Goal: Task Accomplishment & Management: Use online tool/utility

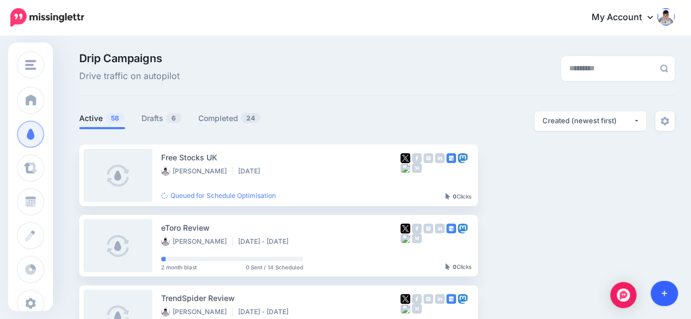
click at [672, 296] on link at bounding box center [664, 293] width 28 height 25
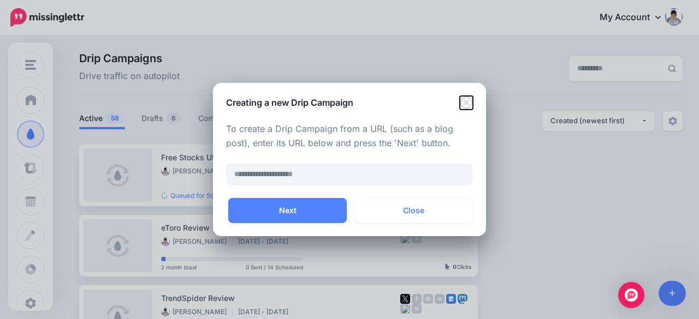
click at [465, 103] on icon "Close" at bounding box center [466, 102] width 13 height 13
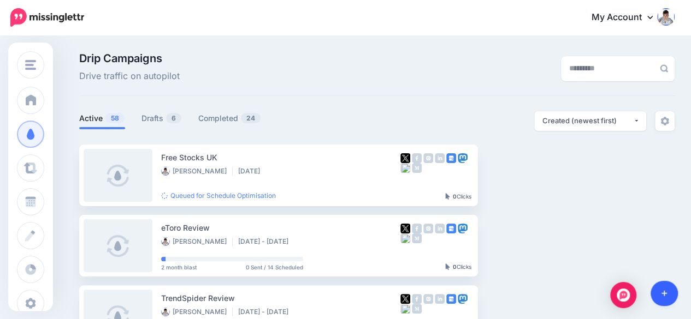
click at [669, 298] on link at bounding box center [664, 293] width 28 height 25
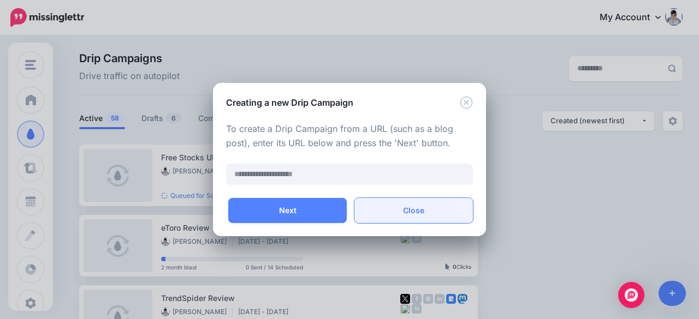
click at [417, 214] on button "Close" at bounding box center [413, 210] width 118 height 25
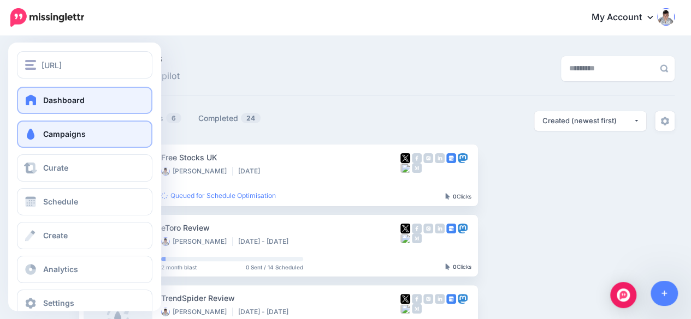
click at [30, 93] on link "Dashboard" at bounding box center [84, 100] width 135 height 27
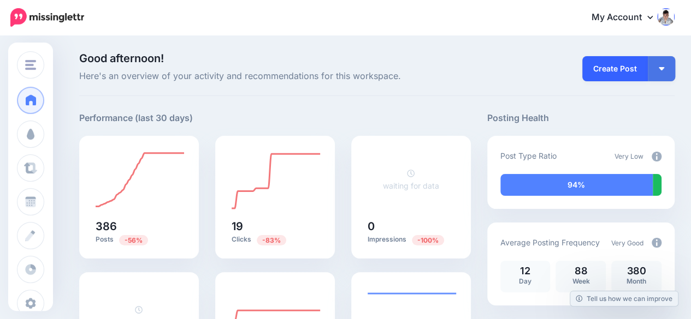
click at [616, 63] on link "Create Post" at bounding box center [615, 68] width 66 height 25
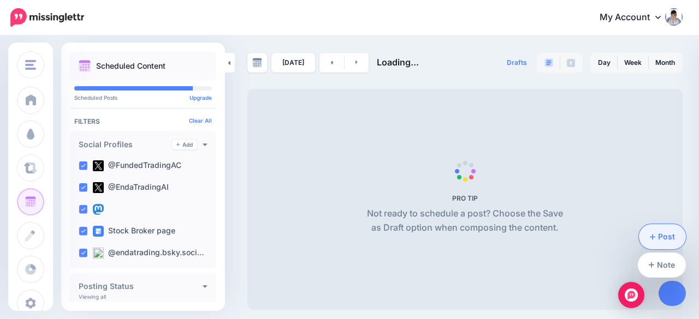
click at [665, 230] on link "Post" at bounding box center [662, 236] width 47 height 25
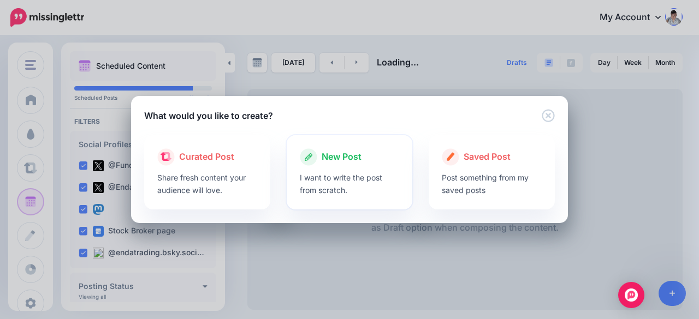
click at [347, 158] on span "New Post" at bounding box center [342, 157] width 40 height 14
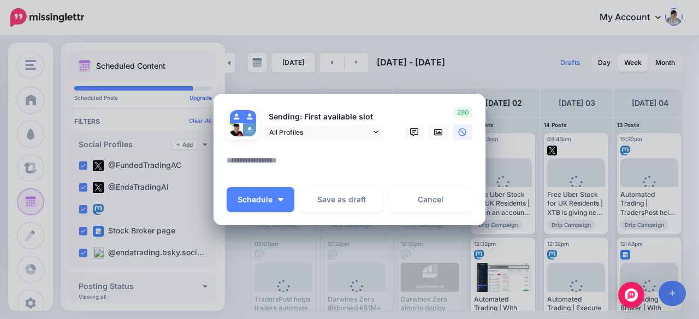
click at [280, 161] on textarea at bounding box center [352, 164] width 251 height 21
paste textarea "**********"
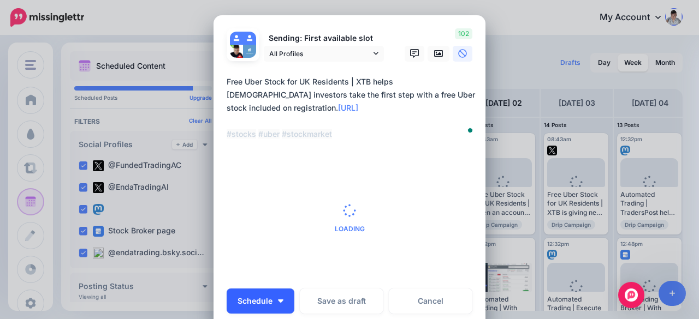
type textarea "**********"
click at [271, 297] on button "Schedule" at bounding box center [261, 301] width 68 height 25
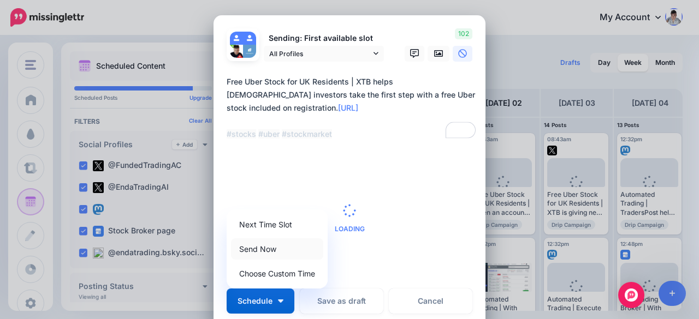
click at [265, 253] on link "Send Now" at bounding box center [277, 249] width 92 height 21
